Goal: Transaction & Acquisition: Subscribe to service/newsletter

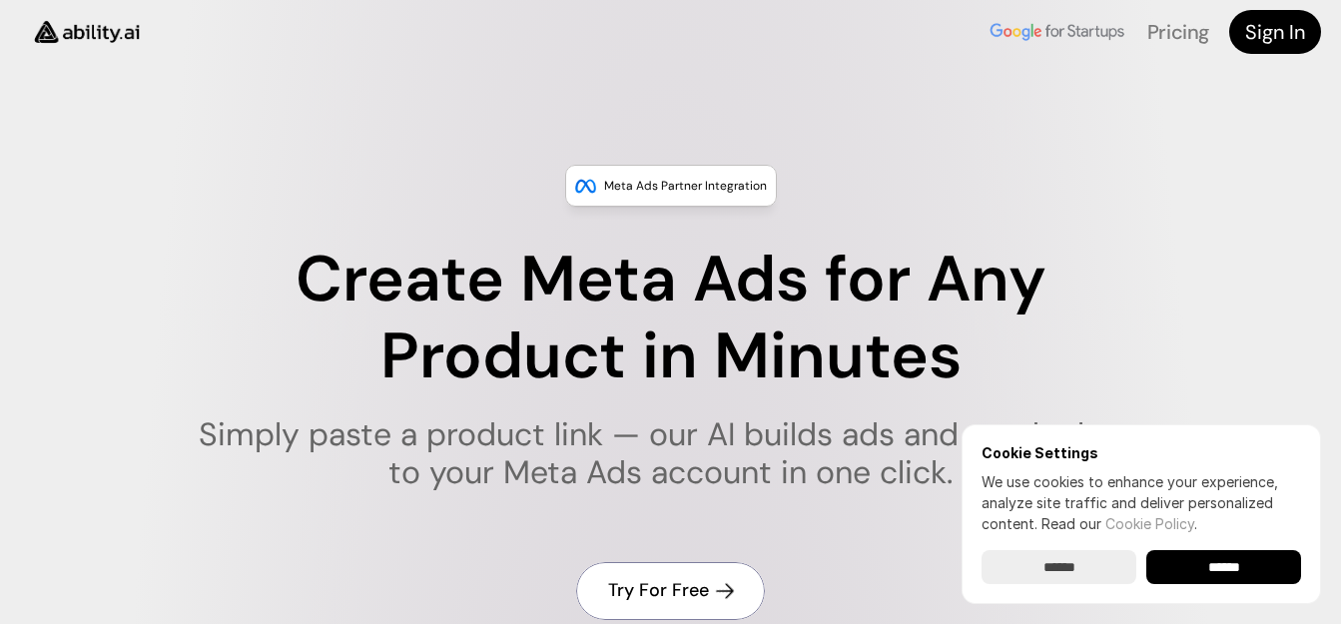
click at [684, 589] on h4 "Try For Free" at bounding box center [658, 590] width 101 height 25
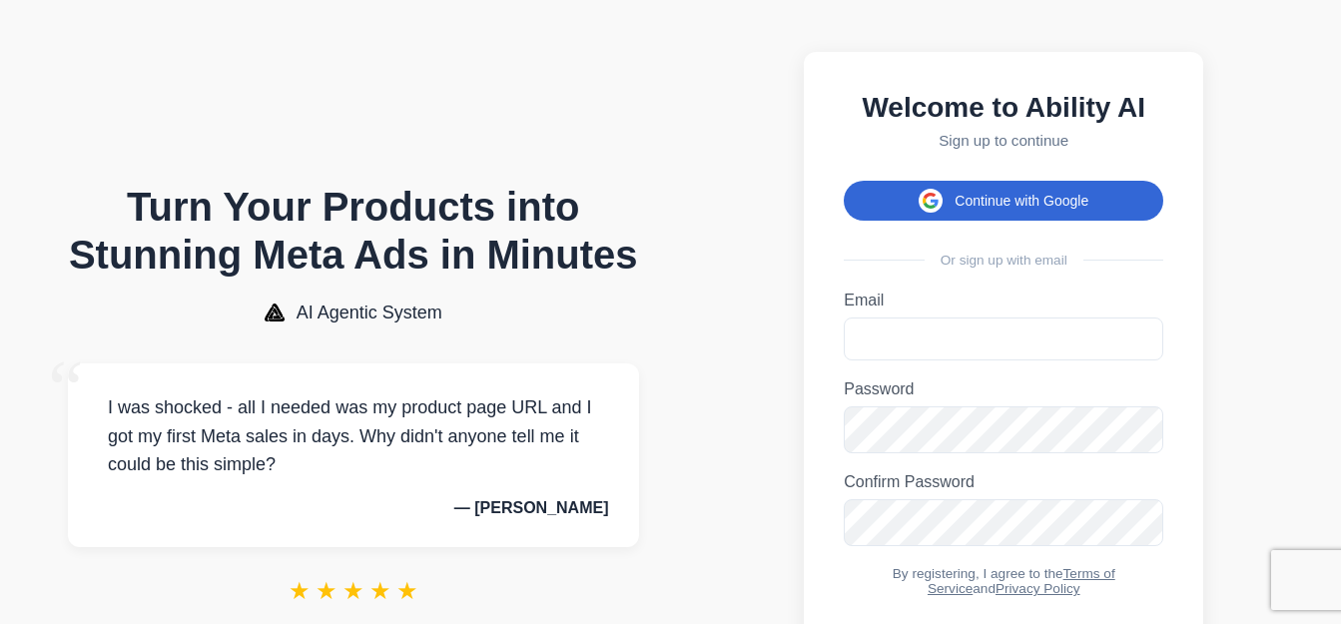
click at [1023, 200] on button "Continue with Google" at bounding box center [1004, 201] width 320 height 40
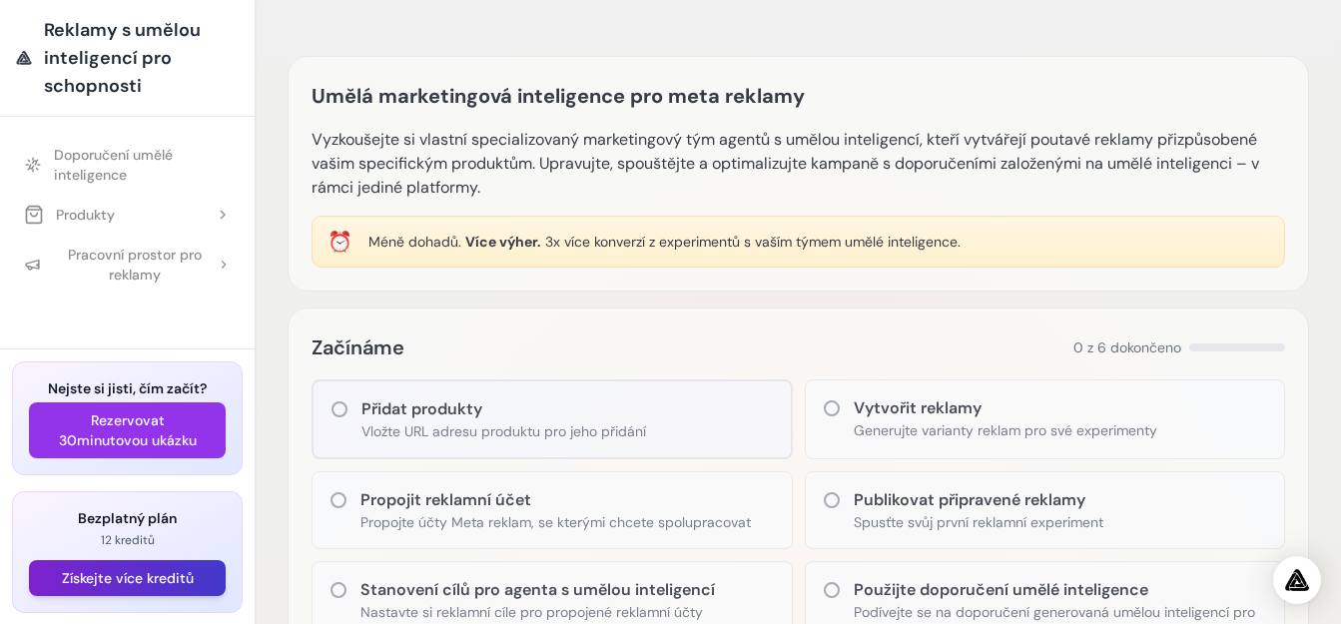
click at [184, 573] on font "Získejte více kreditů" at bounding box center [128, 578] width 132 height 18
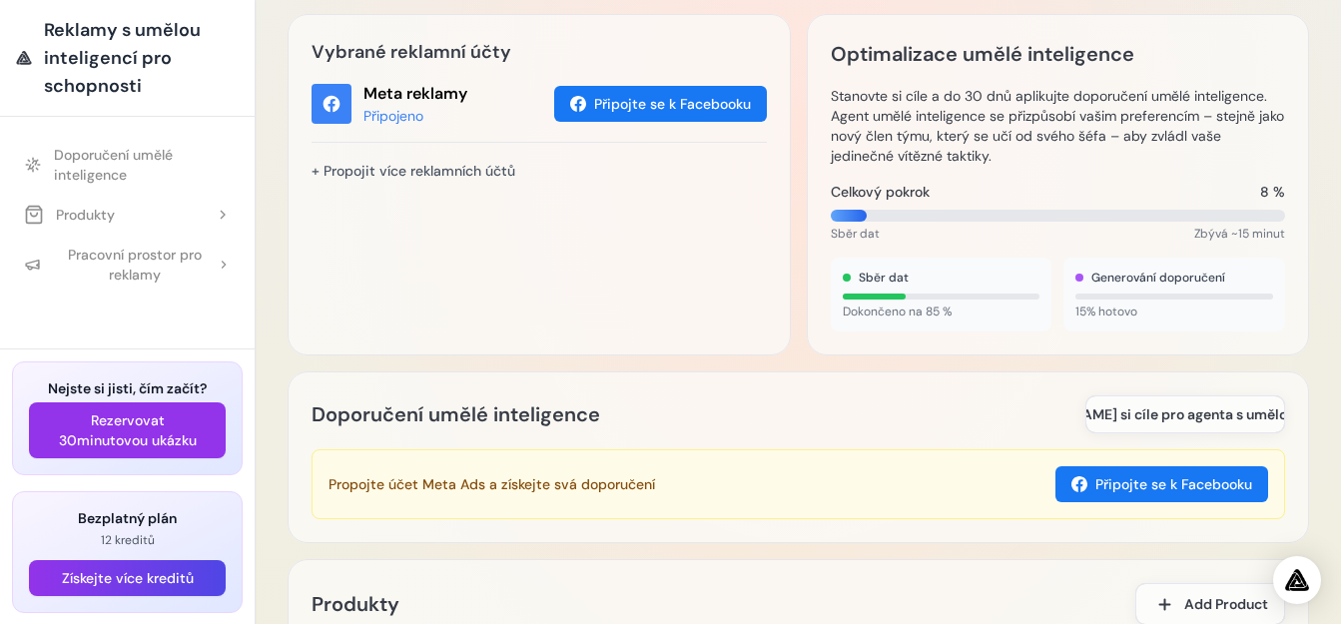
scroll to position [699, 0]
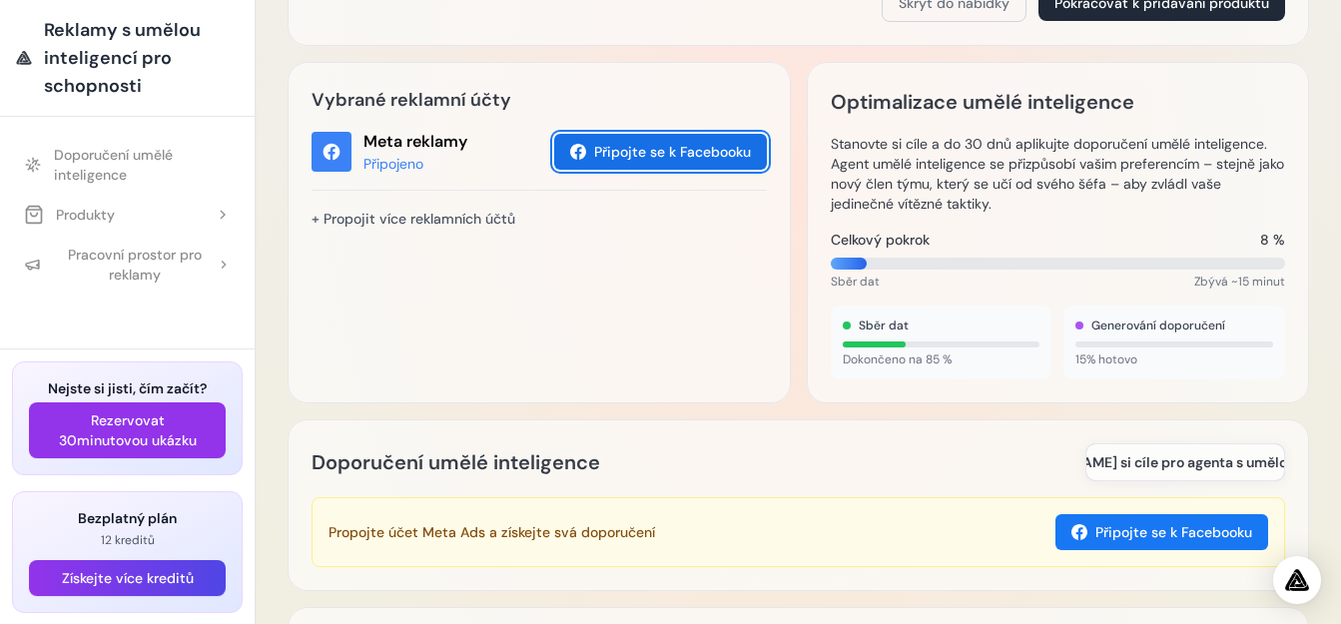
click at [619, 153] on font "Připojte se k Facebooku" at bounding box center [672, 152] width 157 height 18
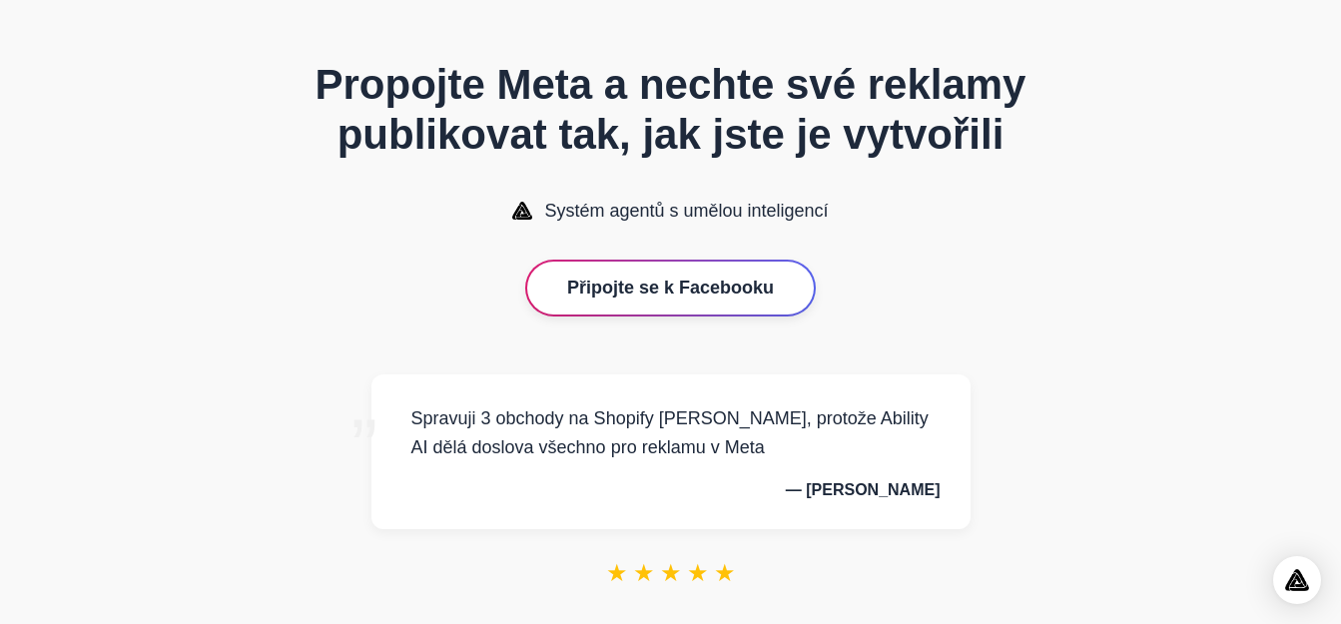
click at [716, 289] on font "Připojte se k Facebooku" at bounding box center [670, 288] width 207 height 20
